Goal: Information Seeking & Learning: Learn about a topic

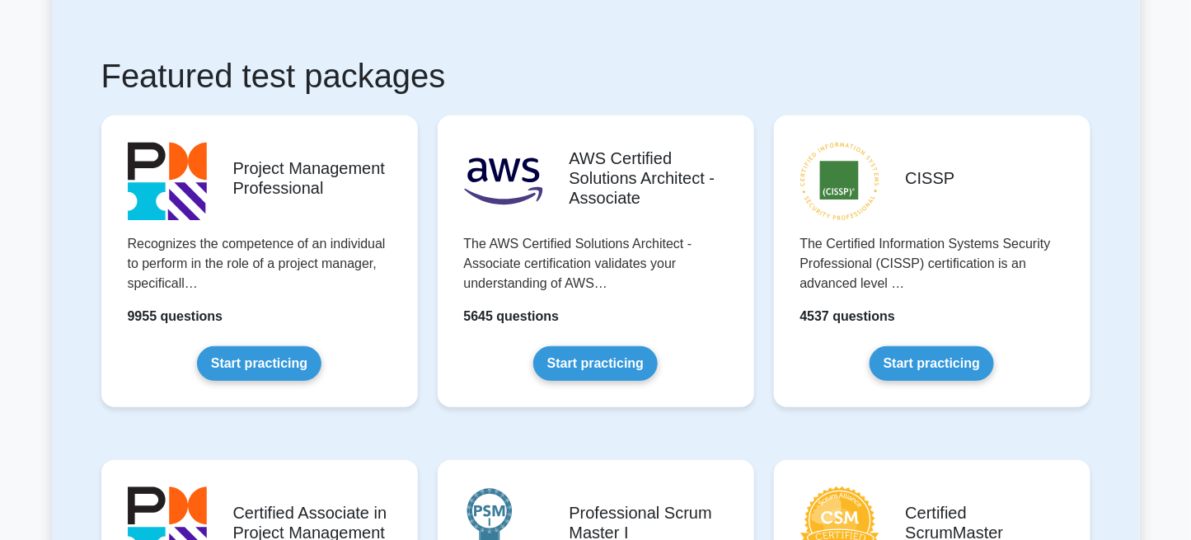
scroll to position [256, 0]
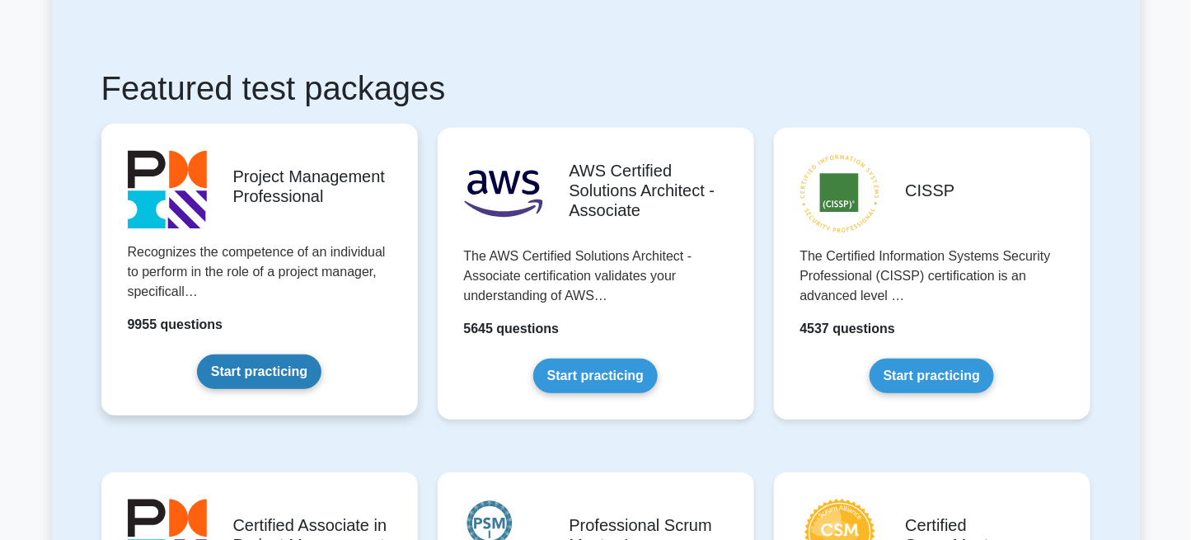
click at [294, 376] on link "Start practicing" at bounding box center [259, 371] width 124 height 35
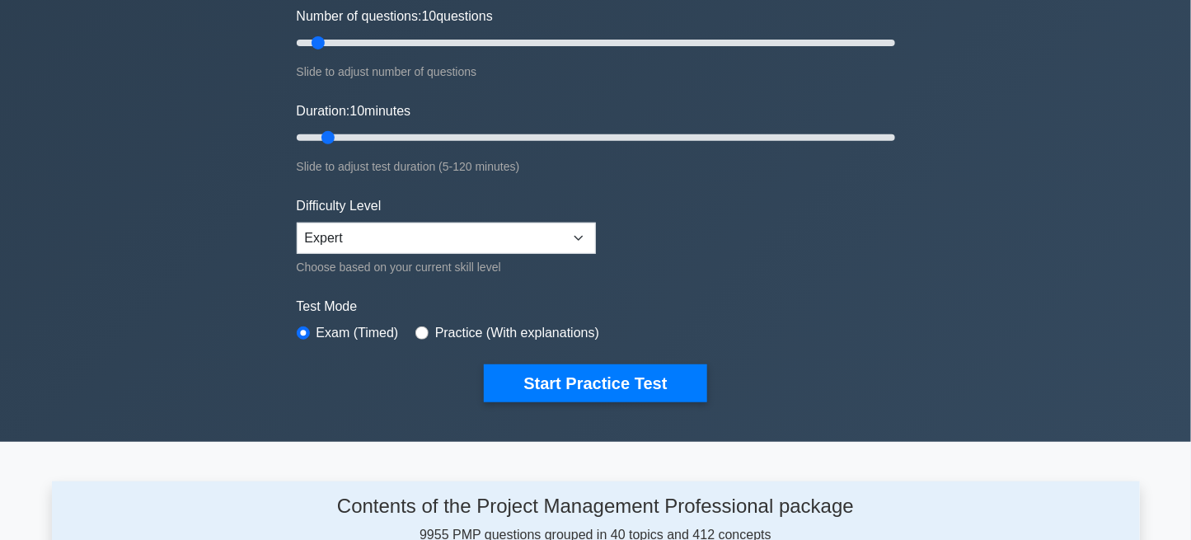
scroll to position [329, 0]
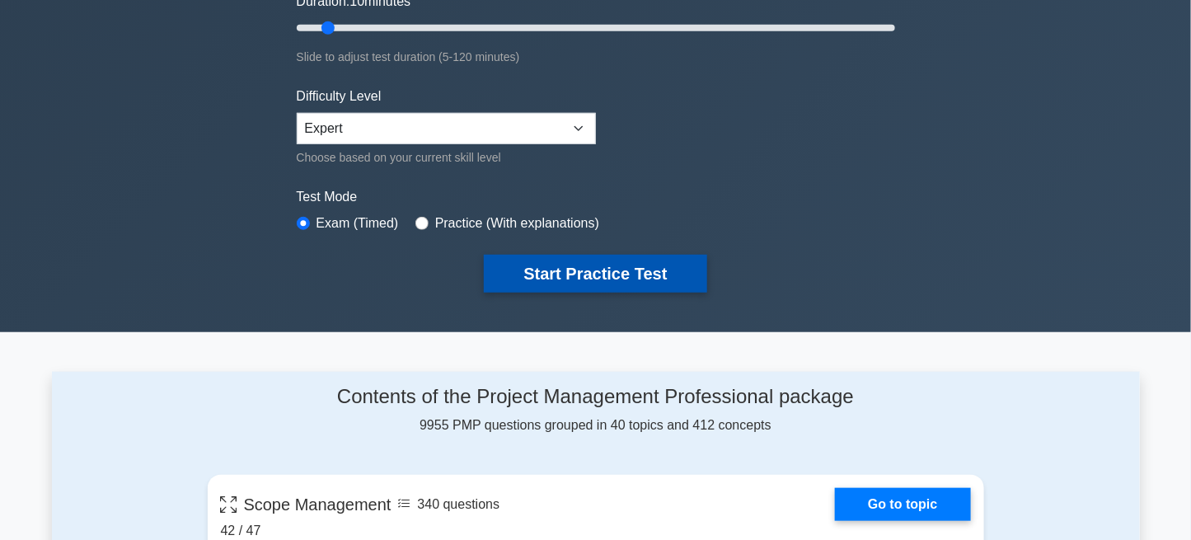
click at [550, 266] on button "Start Practice Test" at bounding box center [595, 274] width 222 height 38
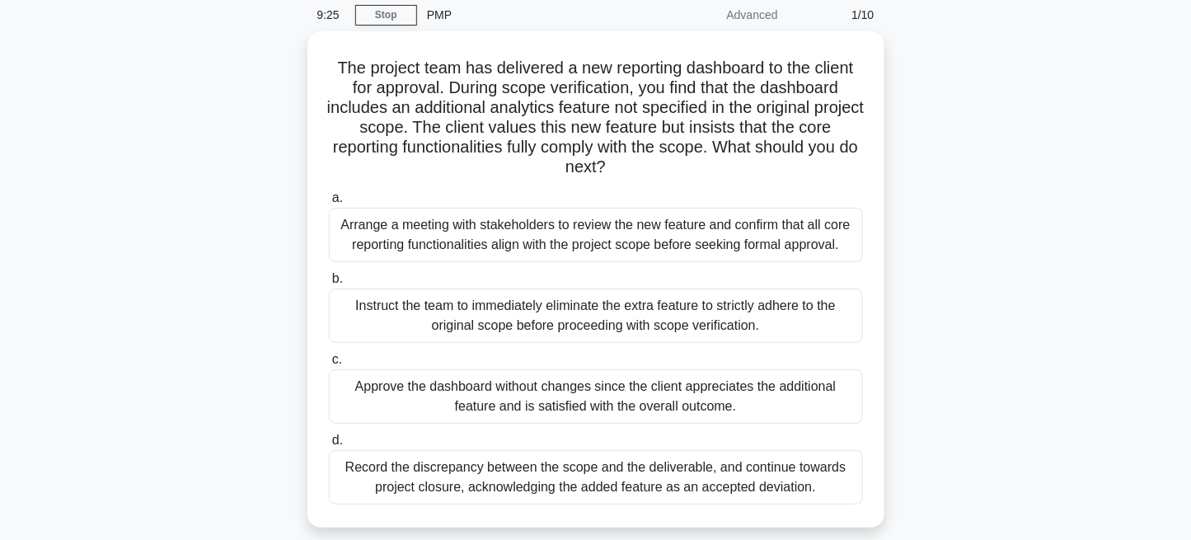
scroll to position [99, 0]
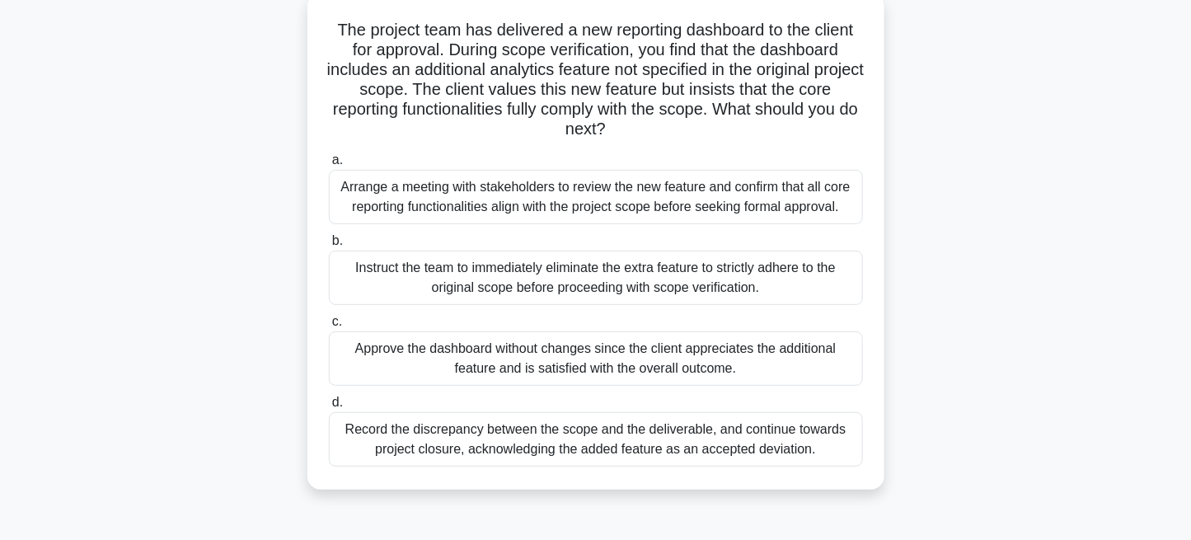
click at [560, 204] on div "Arrange a meeting with stakeholders to review the new feature and confirm that …" at bounding box center [596, 197] width 534 height 54
click at [329, 166] on input "a. Arrange a meeting with stakeholders to review the new feature and confirm th…" at bounding box center [329, 160] width 0 height 11
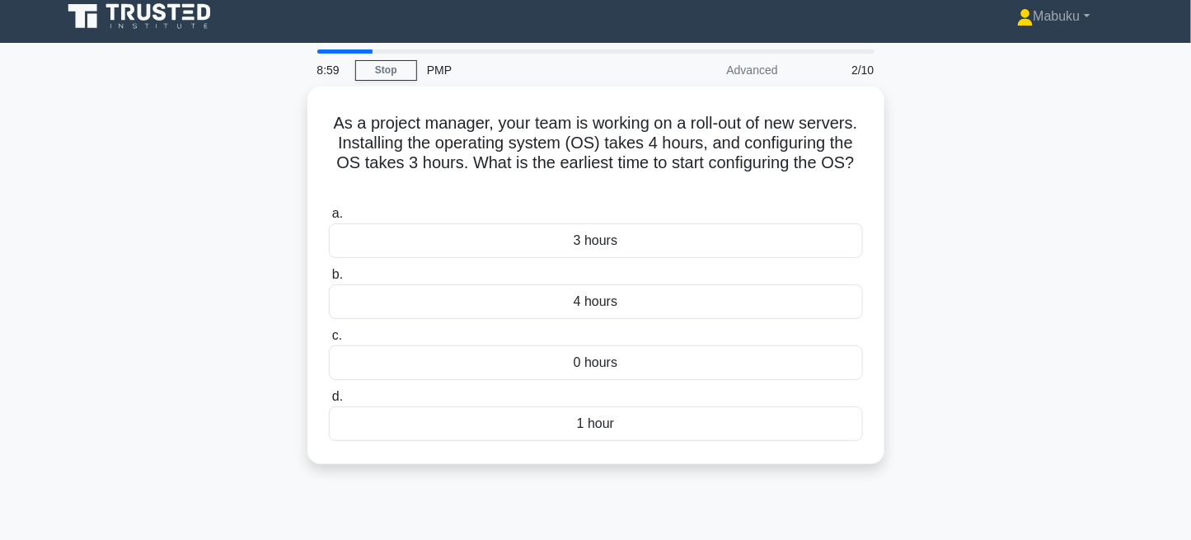
scroll to position [0, 0]
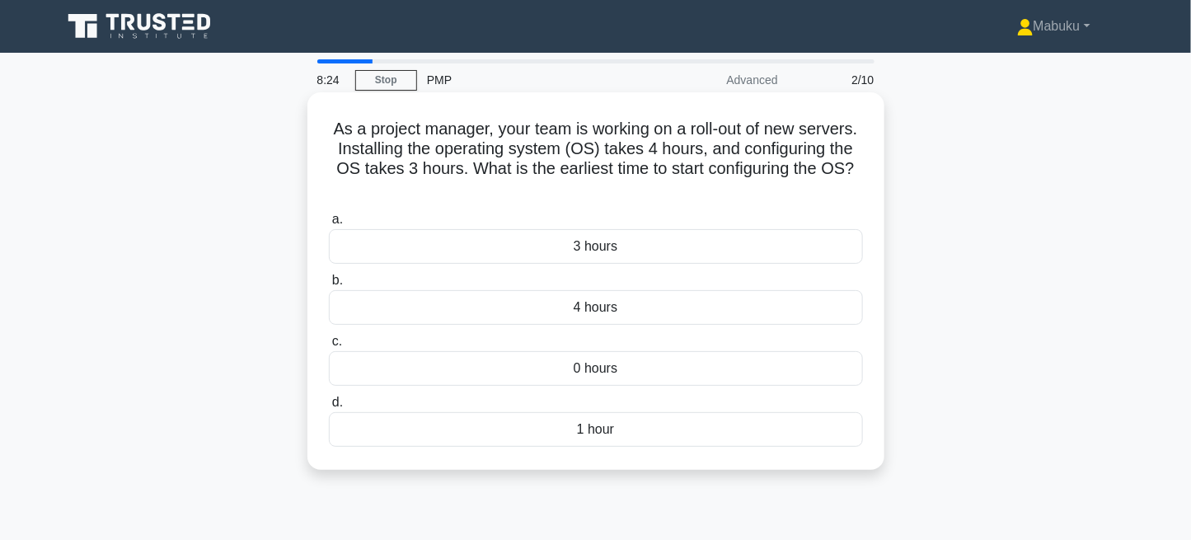
click at [685, 303] on div "4 hours" at bounding box center [596, 307] width 534 height 35
click at [329, 286] on input "b. 4 hours" at bounding box center [329, 280] width 0 height 11
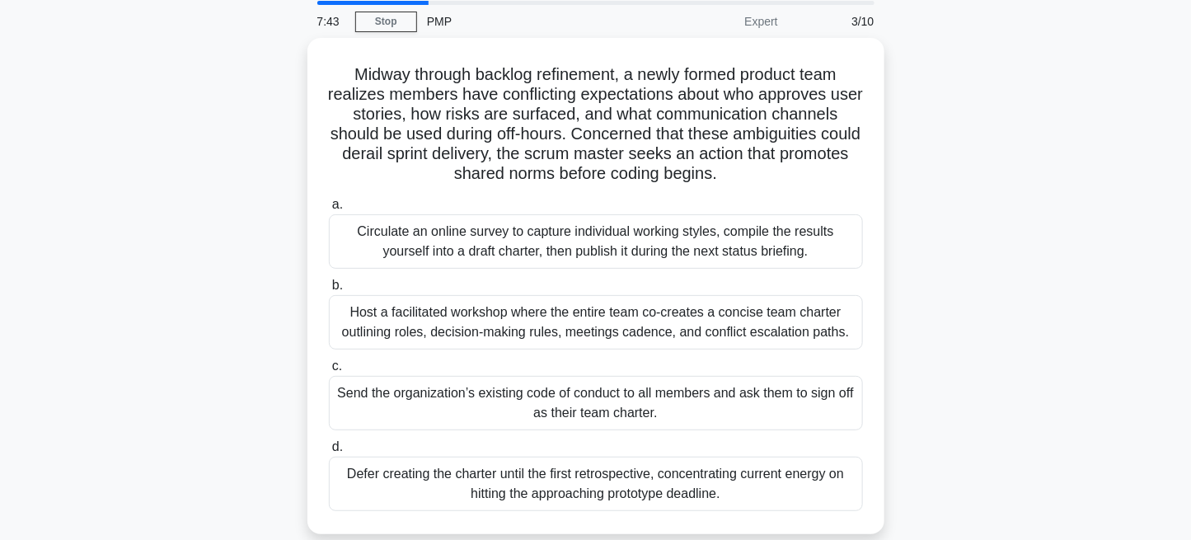
scroll to position [65, 0]
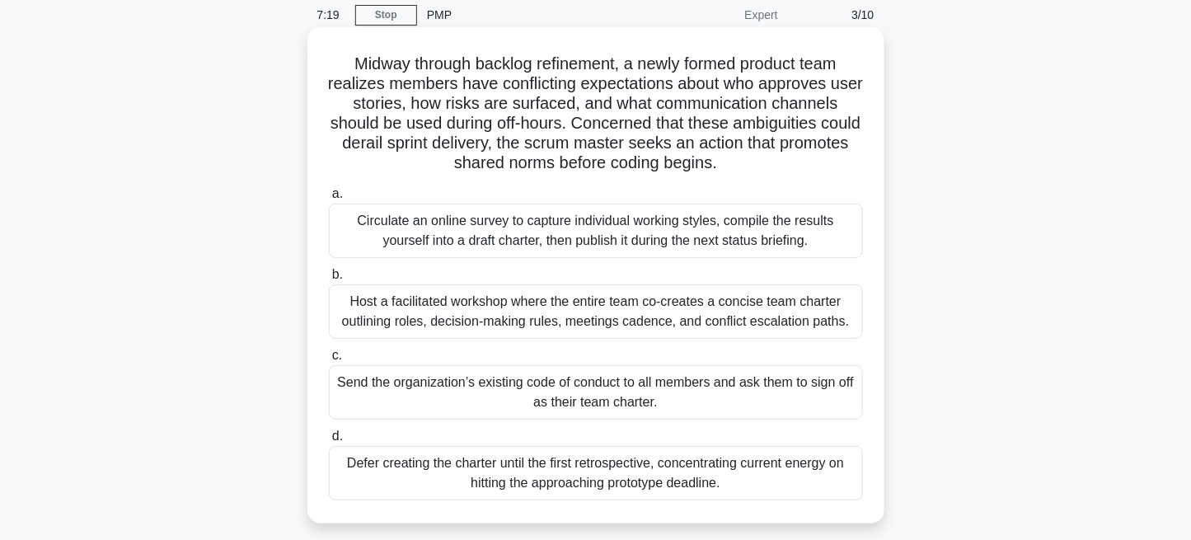
click at [757, 321] on div "Host a facilitated workshop where the entire team co-creates a concise team cha…" at bounding box center [596, 311] width 534 height 54
click at [329, 280] on input "b. Host a facilitated workshop where the entire team co-creates a concise team …" at bounding box center [329, 274] width 0 height 11
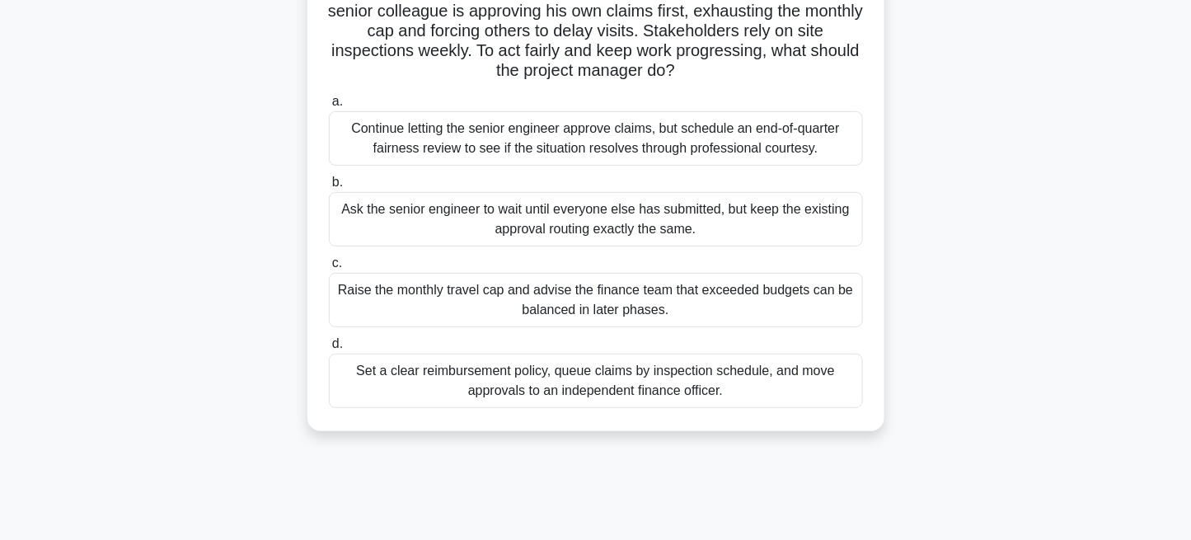
scroll to position [164, 0]
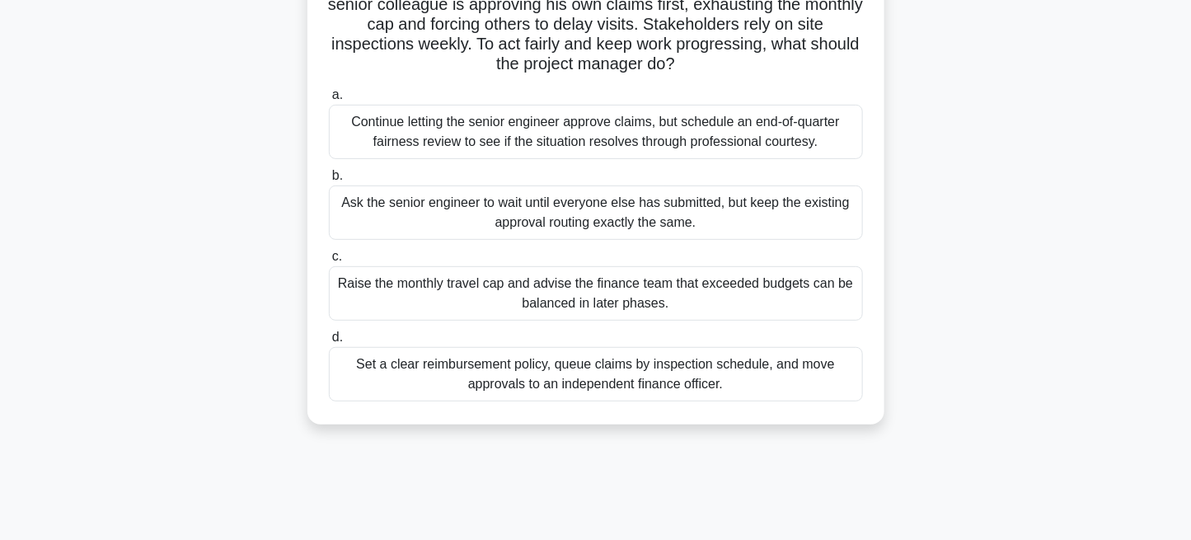
click at [603, 381] on div "Set a clear reimbursement policy, queue claims by inspection schedule, and move…" at bounding box center [596, 374] width 534 height 54
click at [329, 343] on input "d. Set a clear reimbursement policy, queue claims by inspection schedule, and m…" at bounding box center [329, 337] width 0 height 11
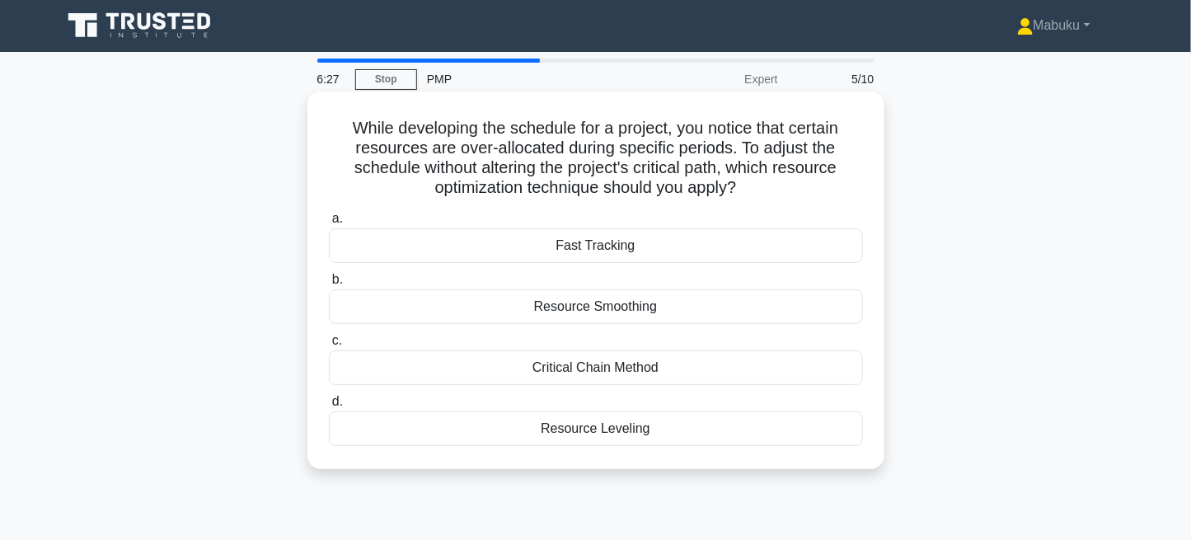
scroll to position [0, 0]
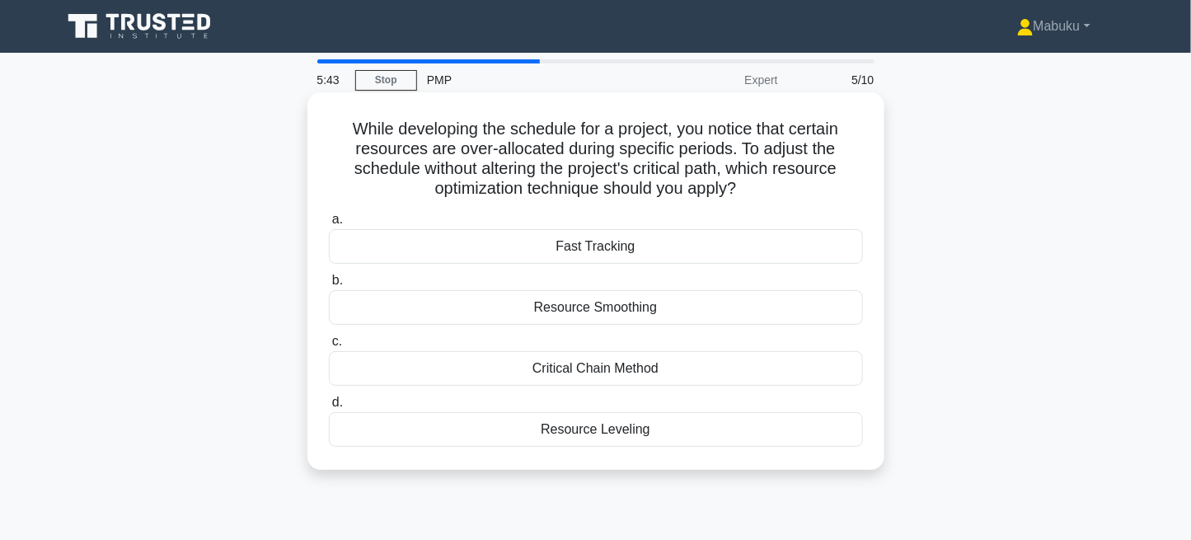
click at [714, 316] on div "Resource Smoothing" at bounding box center [596, 307] width 534 height 35
click at [329, 286] on input "b. Resource Smoothing" at bounding box center [329, 280] width 0 height 11
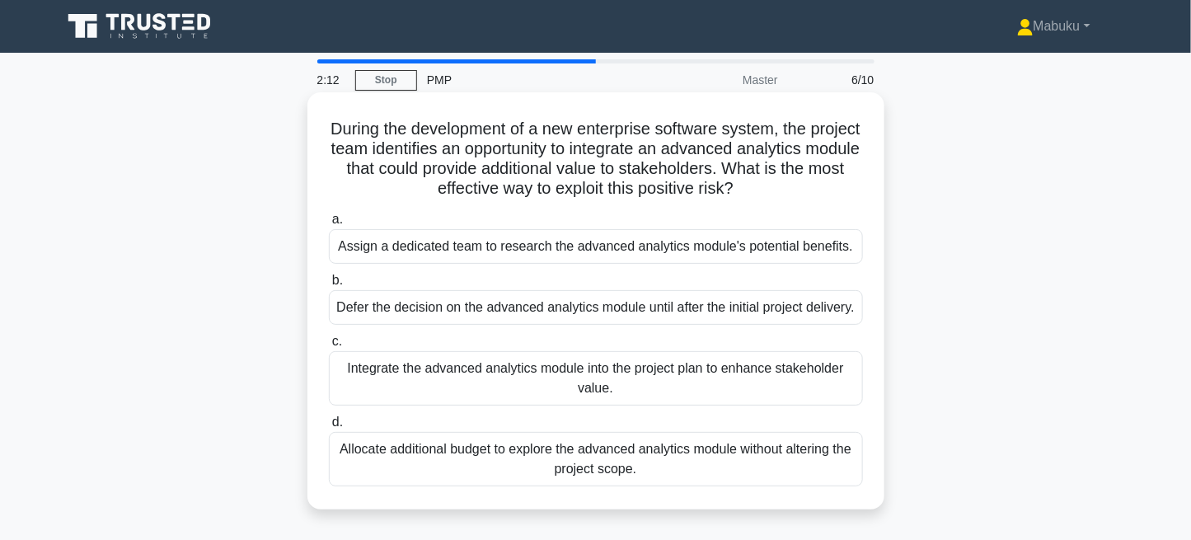
click at [601, 257] on div "Assign a dedicated team to research the advanced analytics module's potential b…" at bounding box center [596, 246] width 534 height 35
click at [329, 225] on input "a. Assign a dedicated team to research the advanced analytics module's potentia…" at bounding box center [329, 219] width 0 height 11
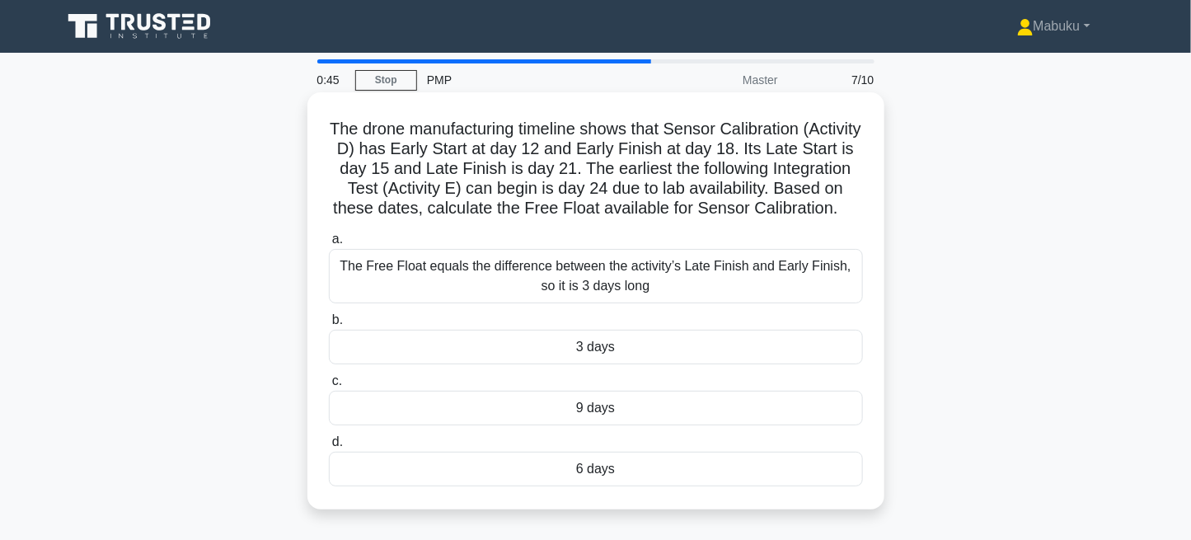
click at [632, 300] on div "The Free Float equals the difference between the activity’s Late Finish and Ear…" at bounding box center [596, 276] width 534 height 54
click at [329, 245] on input "a. The Free Float equals the difference between the activity’s Late Finish and …" at bounding box center [329, 239] width 0 height 11
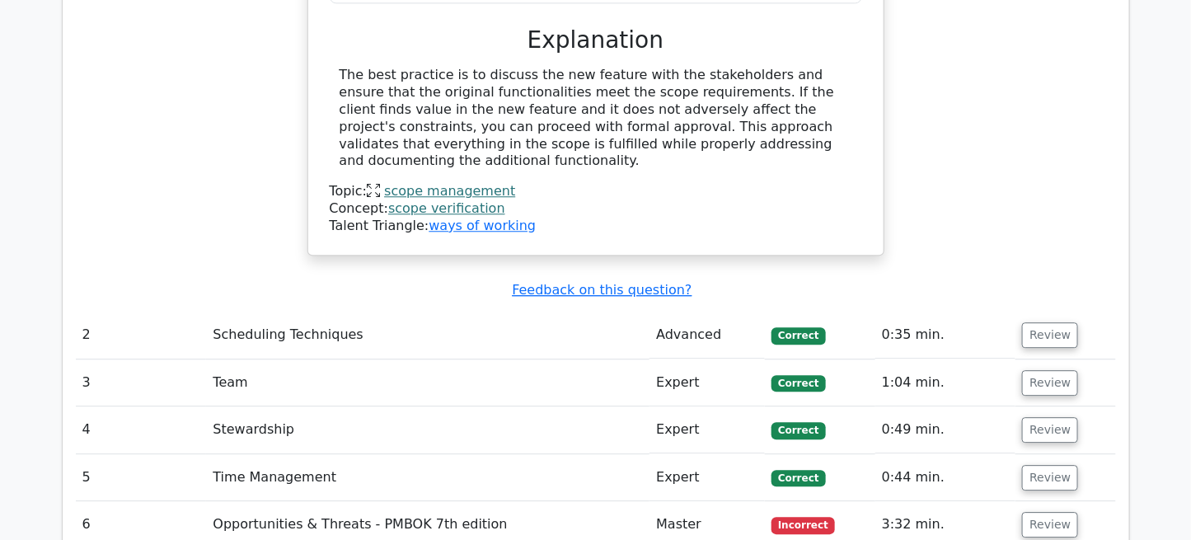
scroll to position [1524, 0]
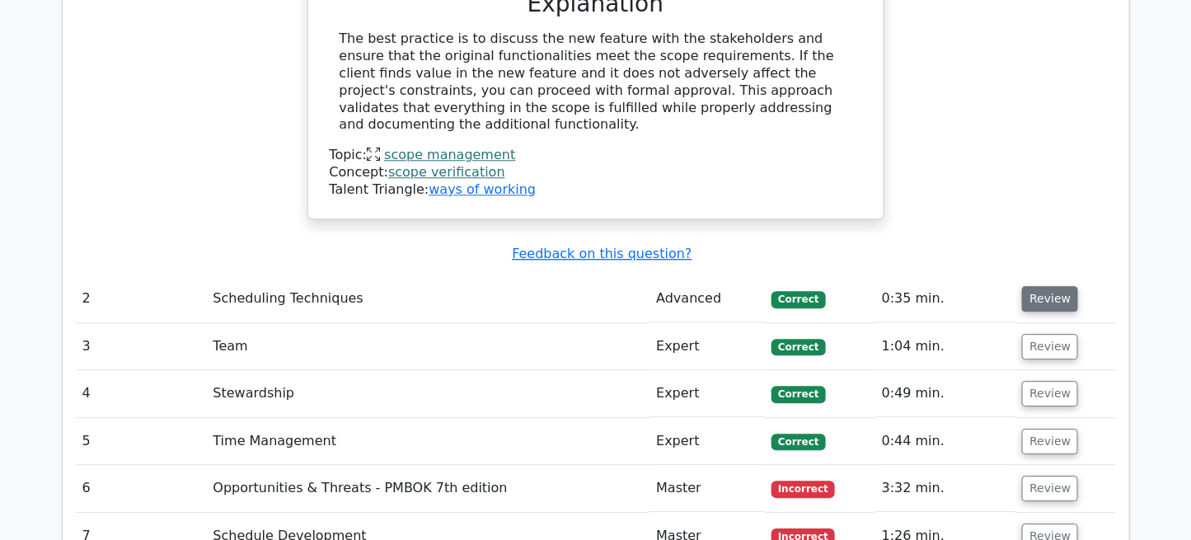
click at [1037, 286] on button "Review" at bounding box center [1050, 299] width 56 height 26
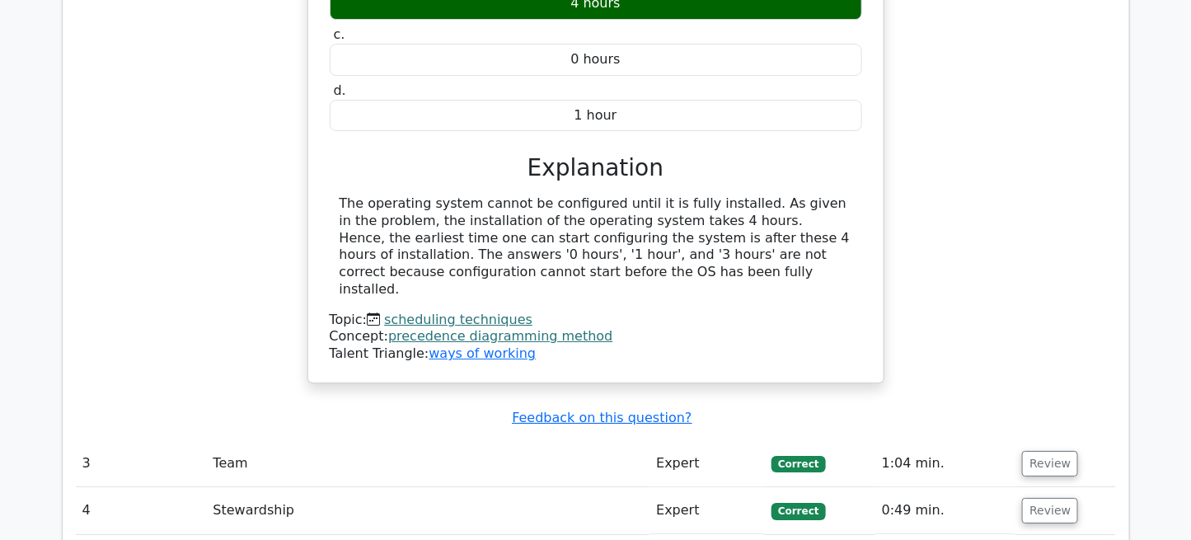
scroll to position [2086, 0]
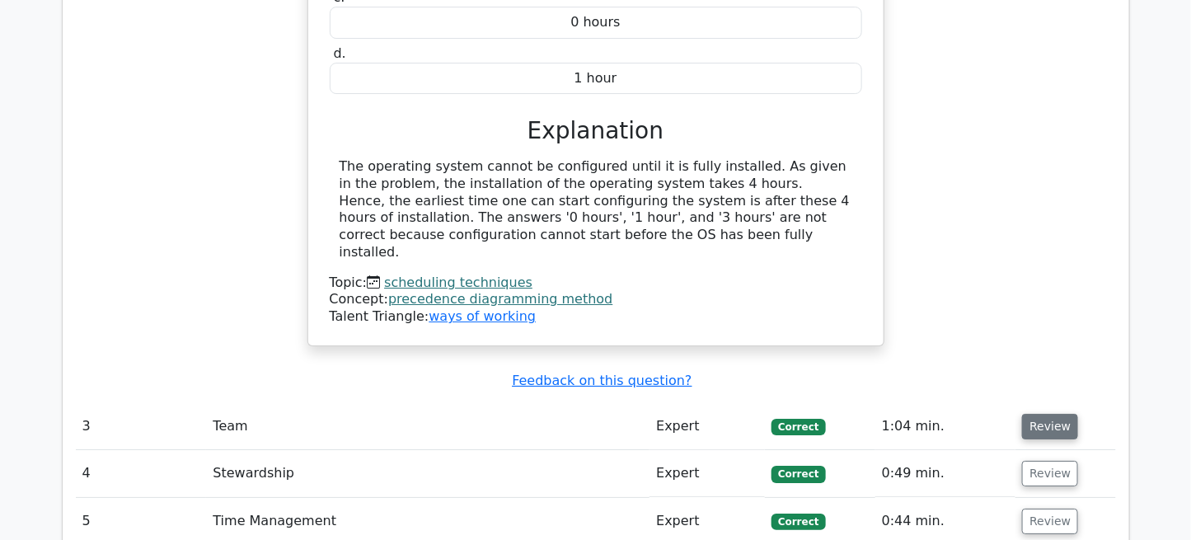
click at [1055, 414] on button "Review" at bounding box center [1050, 427] width 56 height 26
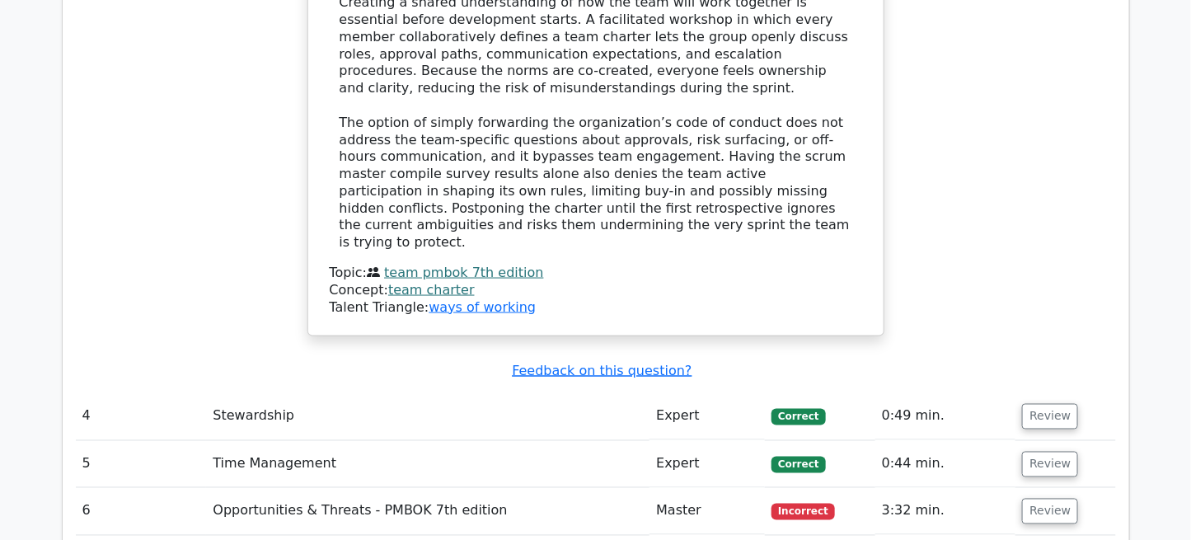
scroll to position [3107, 0]
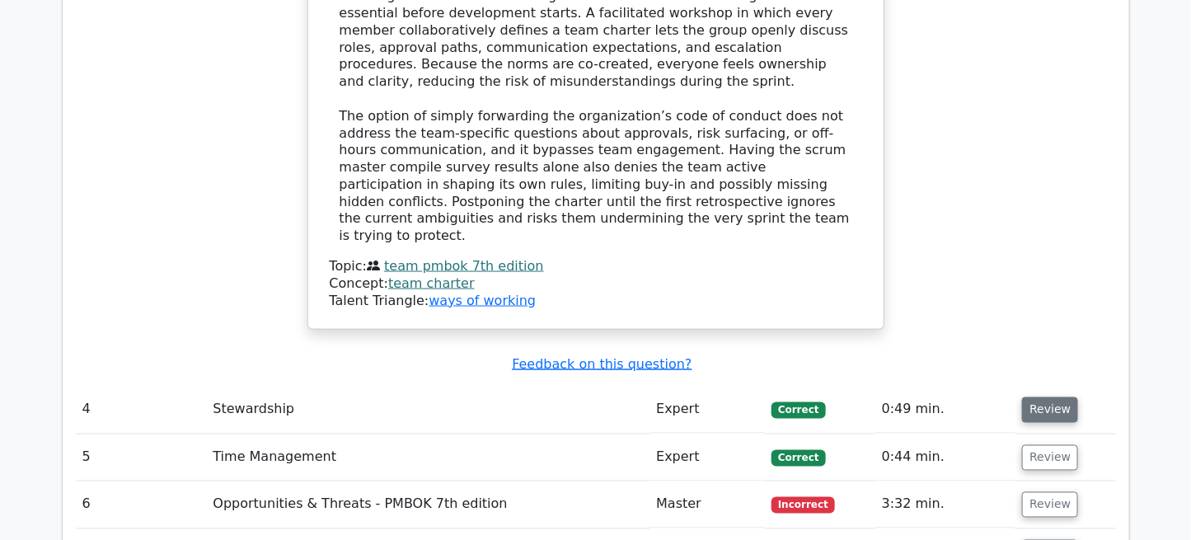
click at [1040, 397] on button "Review" at bounding box center [1050, 410] width 56 height 26
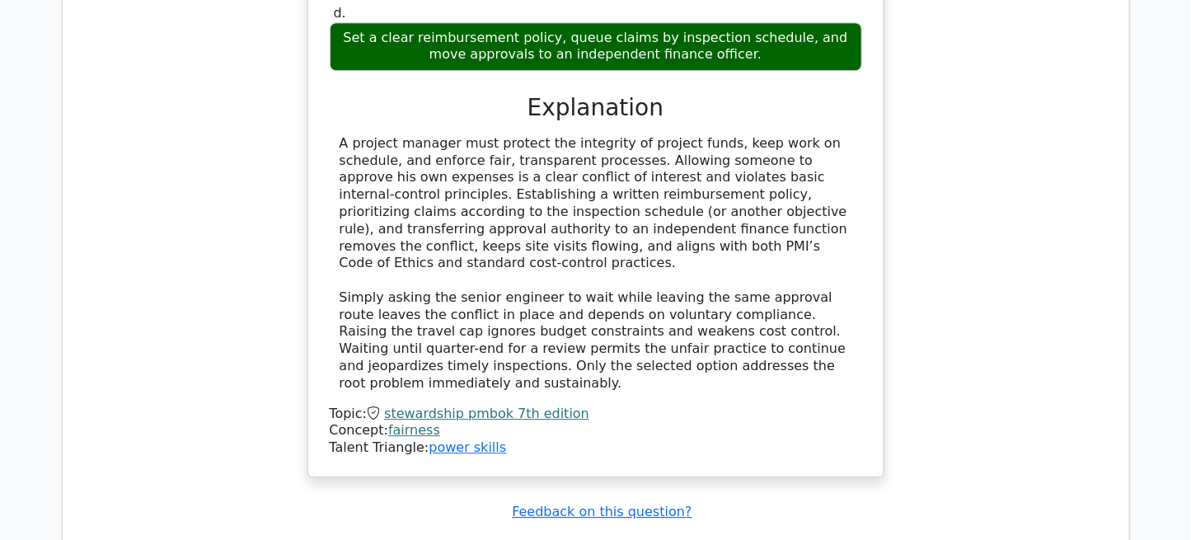
scroll to position [3964, 0]
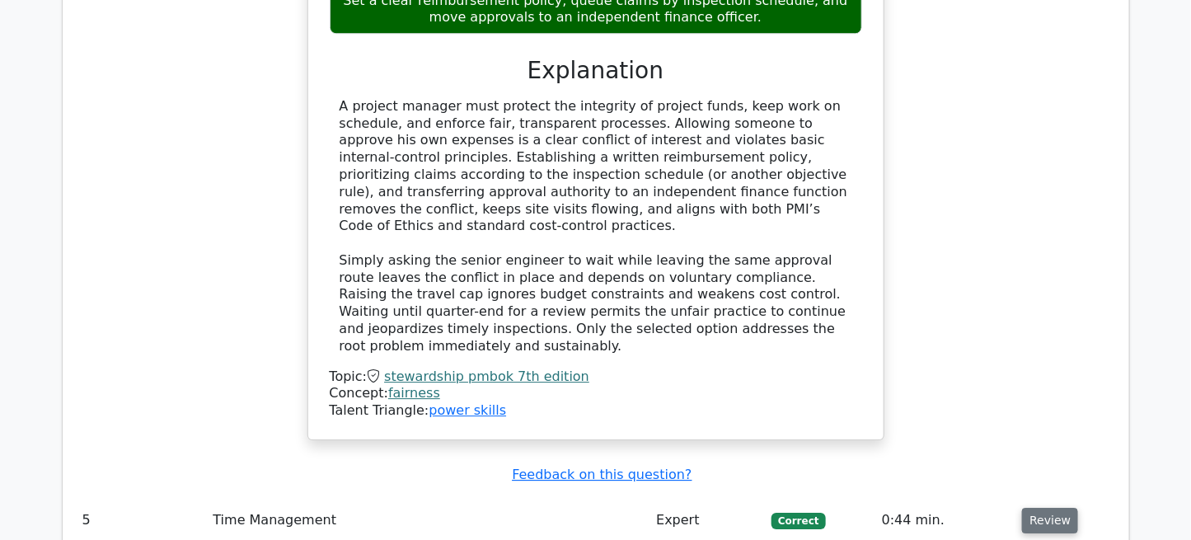
click at [1045, 508] on button "Review" at bounding box center [1050, 521] width 56 height 26
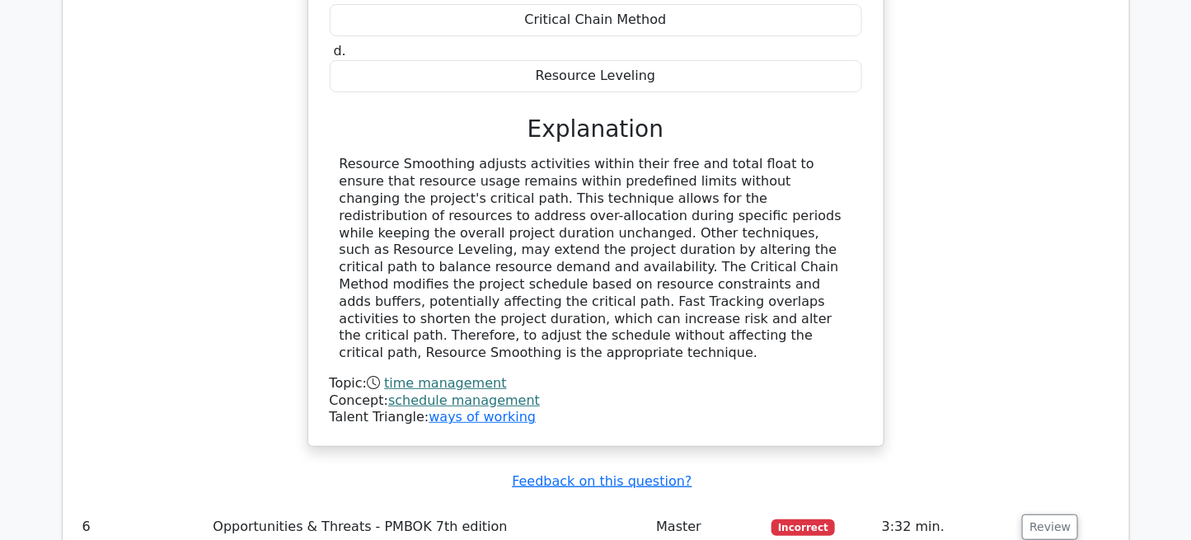
scroll to position [4778, 0]
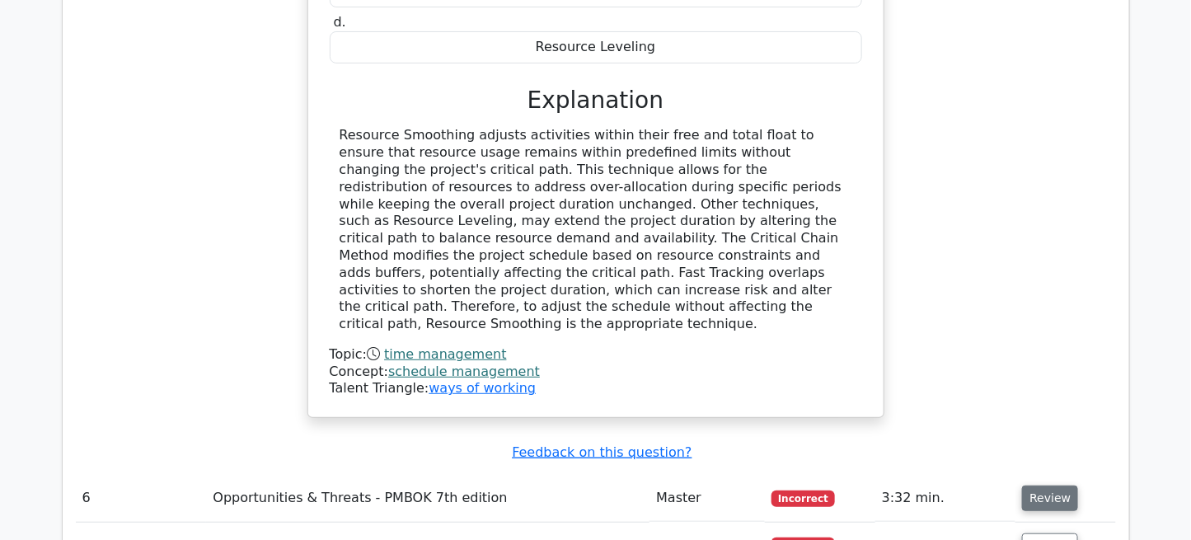
click at [1042, 485] on button "Review" at bounding box center [1050, 498] width 56 height 26
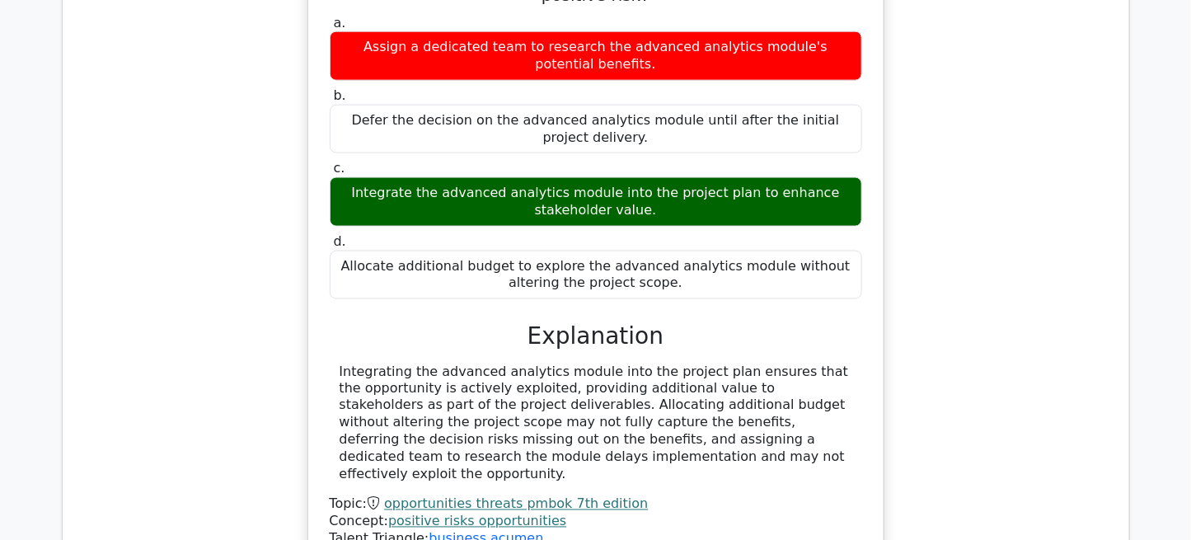
scroll to position [5436, 0]
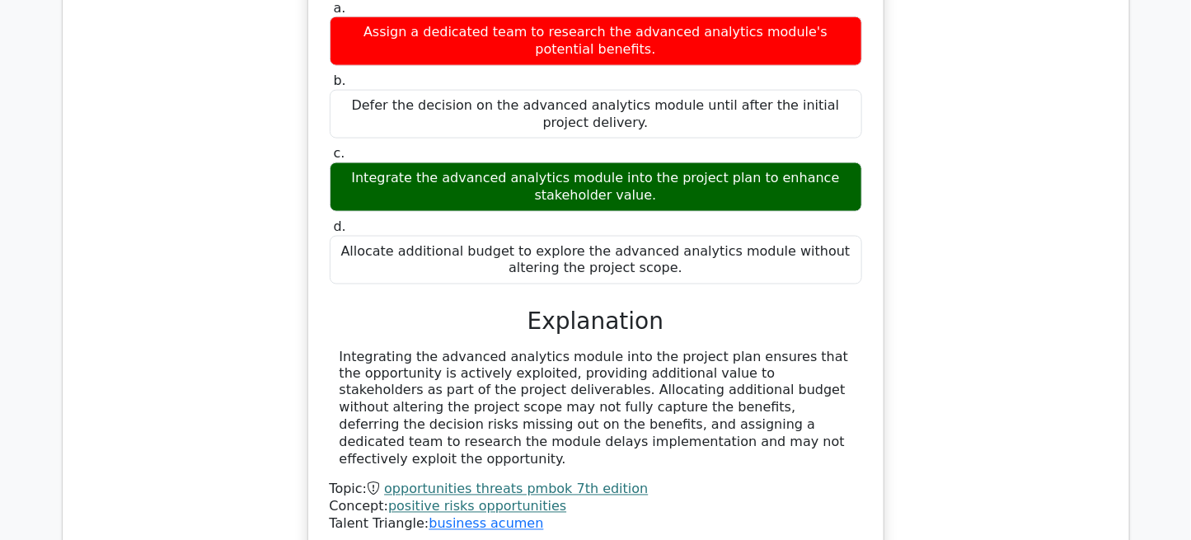
type textarea "What does this mean for budget and schedule? Should this not go through the int…"
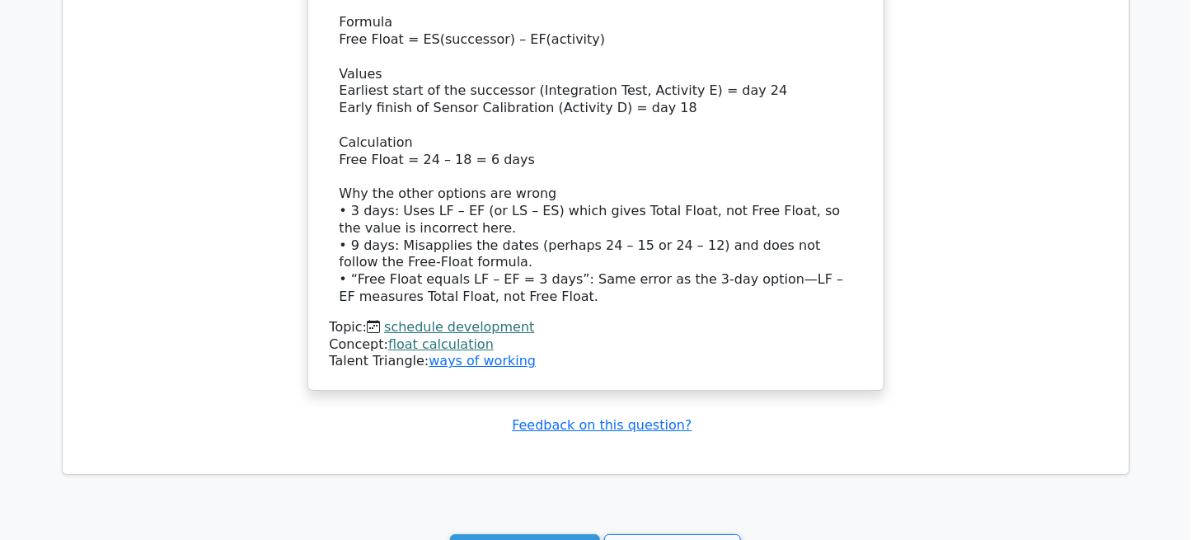
scroll to position [6590, 0]
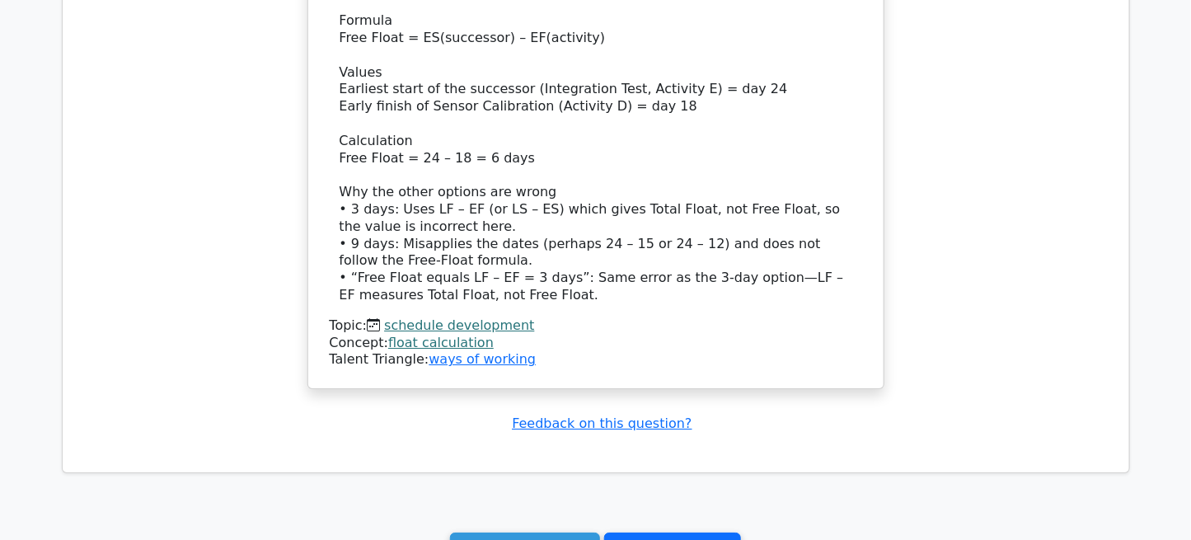
click at [625, 532] on link "Go to your profile" at bounding box center [672, 547] width 137 height 31
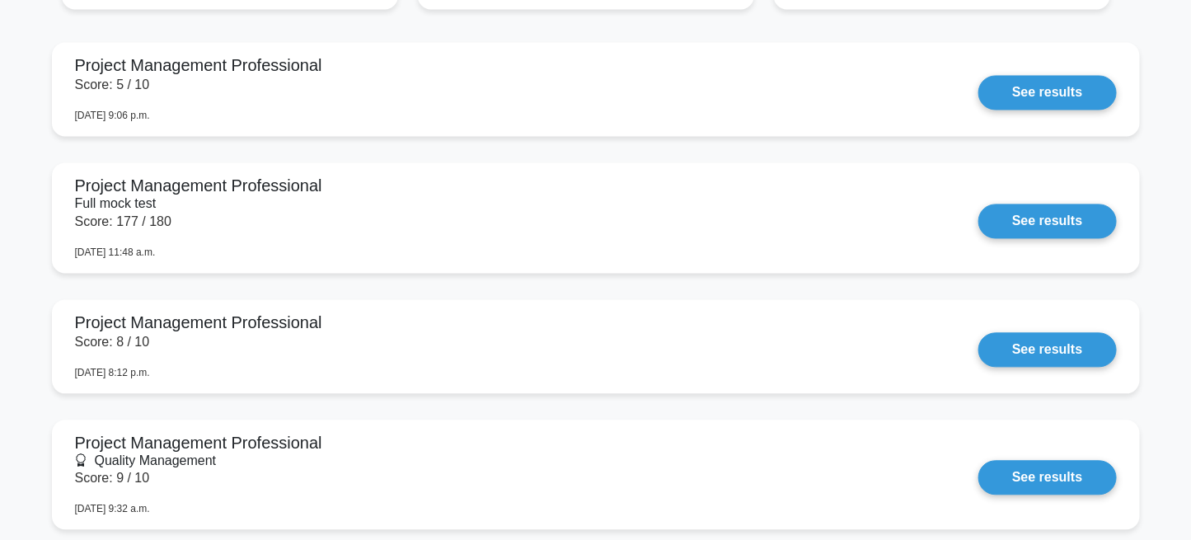
scroll to position [1613, 0]
